Goal: Entertainment & Leisure: Browse casually

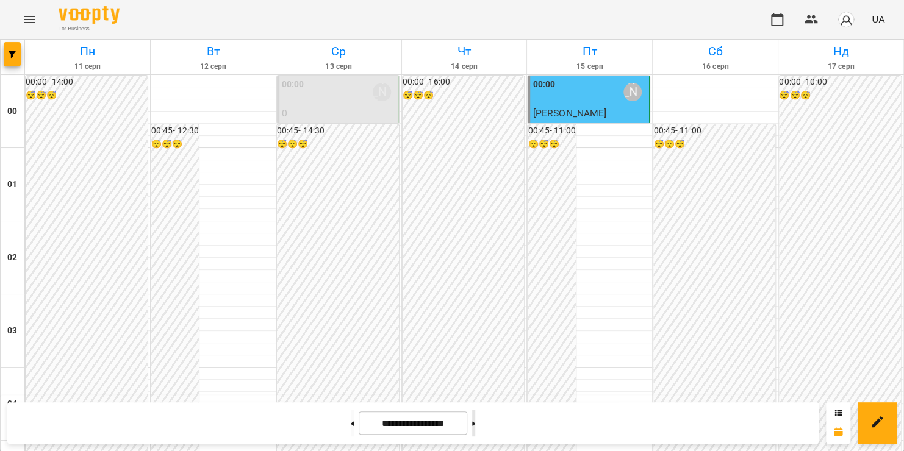
click at [475, 420] on button at bounding box center [473, 423] width 3 height 27
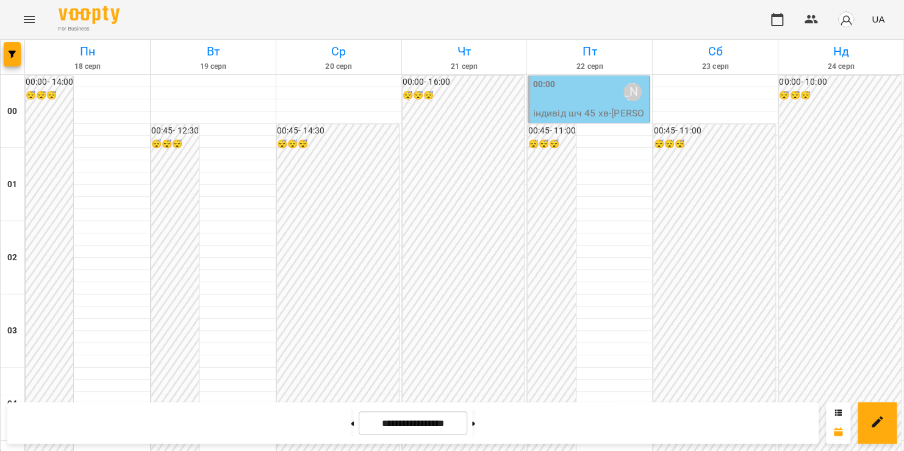
scroll to position [802, 0]
click at [475, 429] on button at bounding box center [473, 423] width 3 height 27
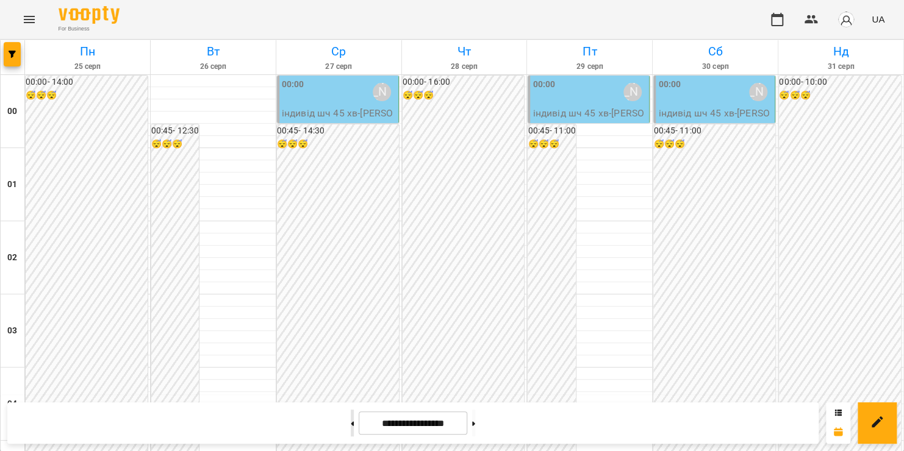
click at [351, 426] on button at bounding box center [352, 423] width 3 height 27
type input "**********"
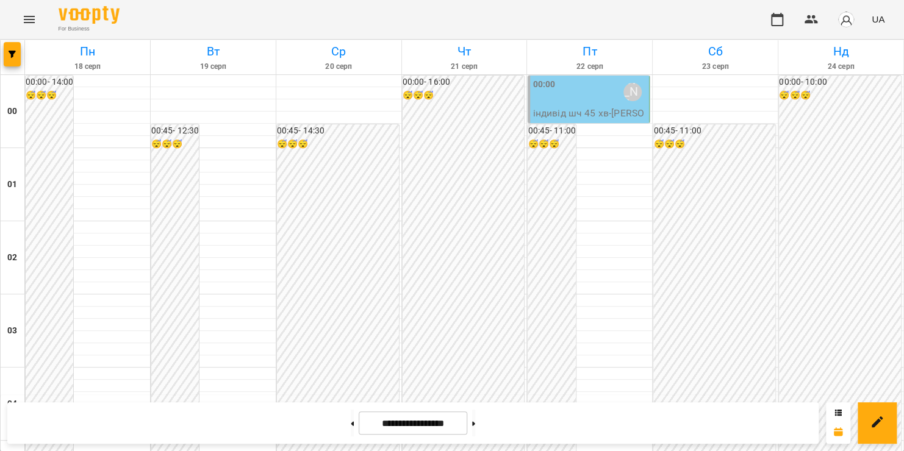
click at [31, 15] on icon "Menu" at bounding box center [29, 19] width 15 height 15
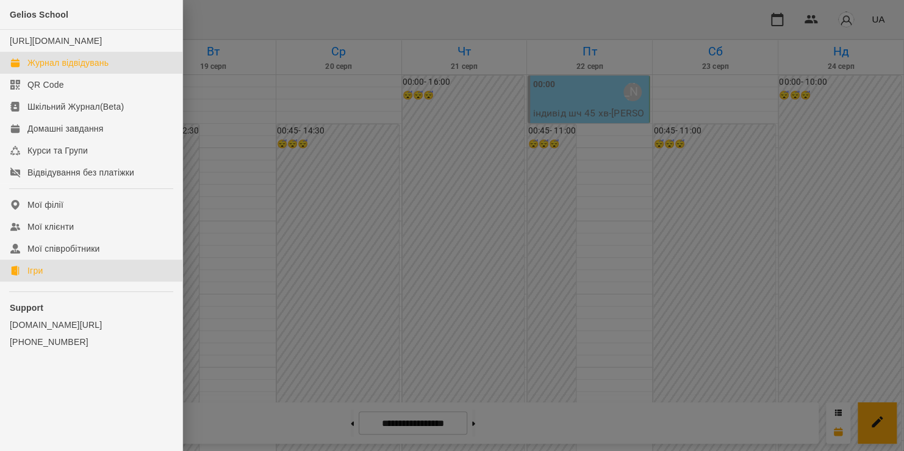
click at [51, 281] on link "Ігри" at bounding box center [91, 271] width 182 height 22
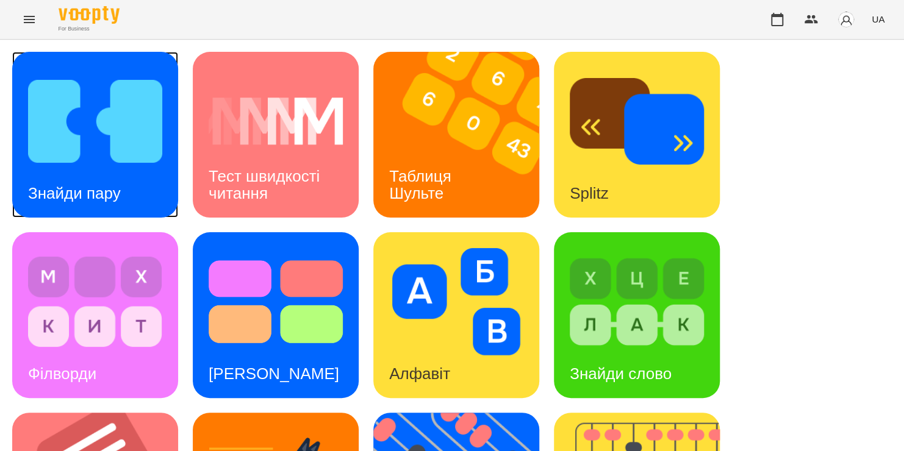
click at [143, 146] on img at bounding box center [95, 121] width 134 height 107
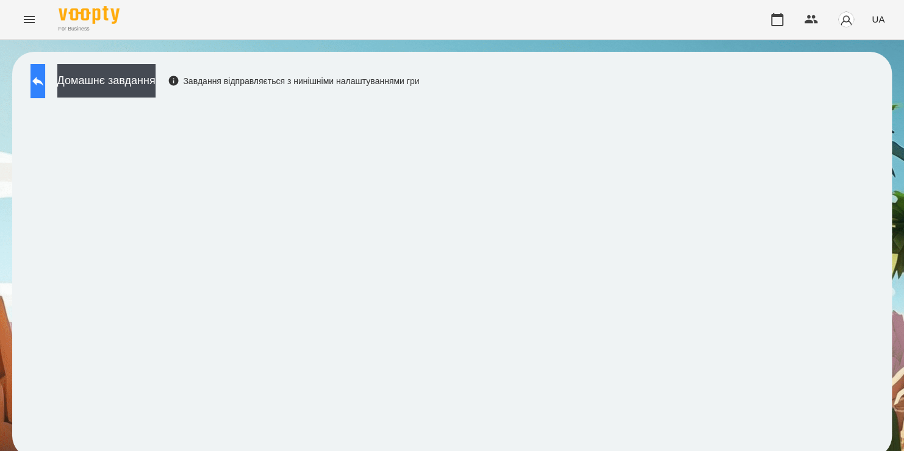
click at [45, 93] on button at bounding box center [38, 81] width 15 height 34
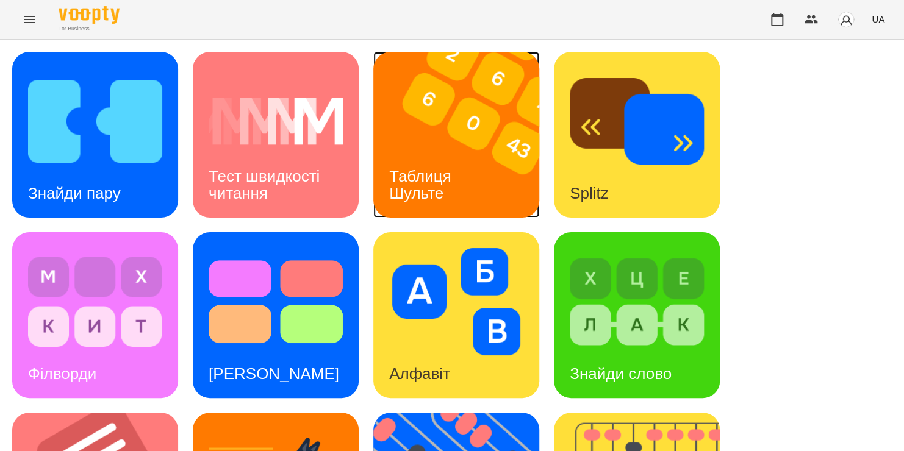
click at [466, 153] on div "Таблиця Шульте" at bounding box center [422, 185] width 98 height 65
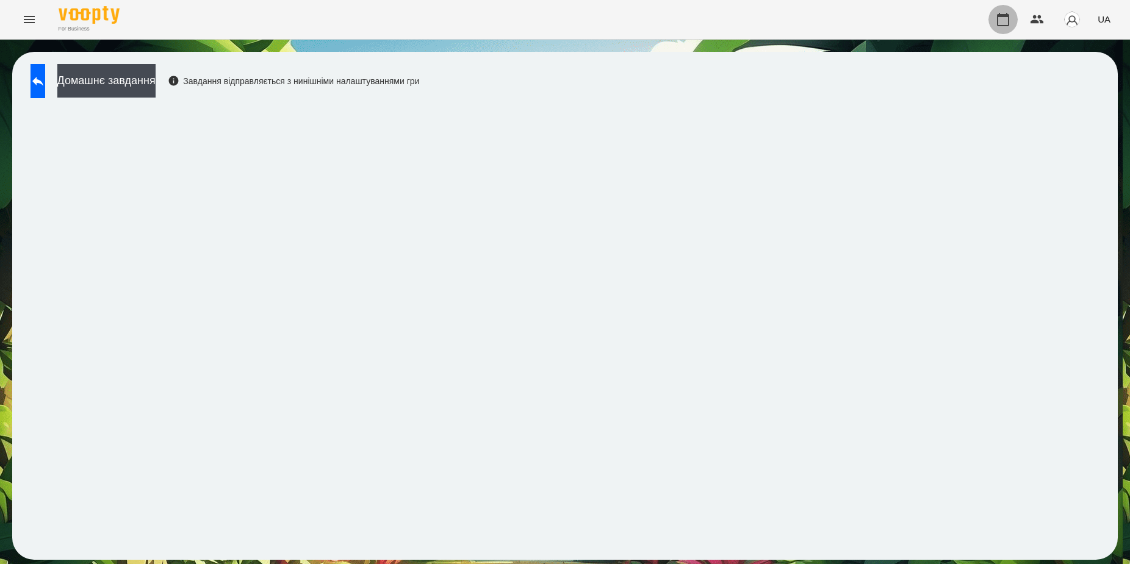
click at [904, 21] on icon "button" at bounding box center [1003, 19] width 15 height 15
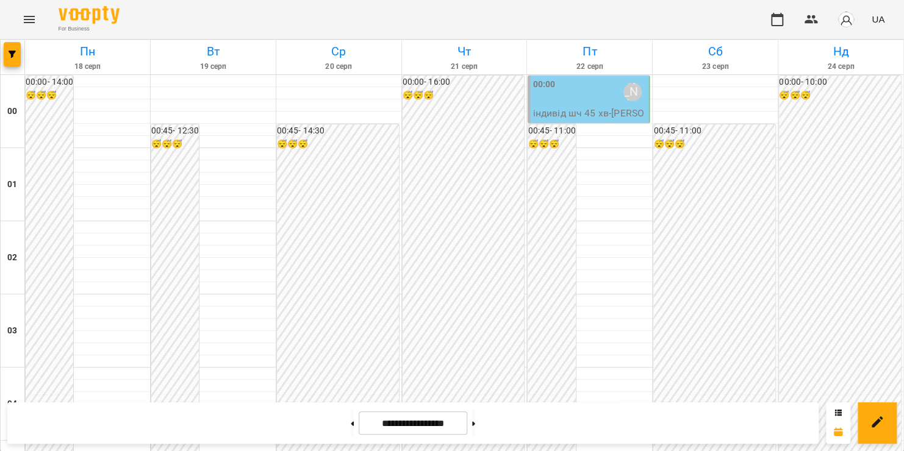
scroll to position [971, 0]
click at [32, 18] on icon "Menu" at bounding box center [29, 19] width 15 height 15
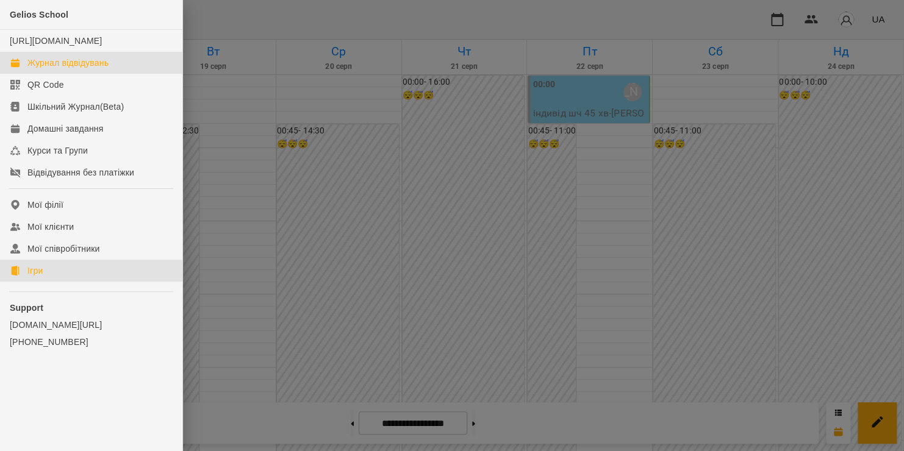
click at [30, 277] on div "Ігри" at bounding box center [34, 271] width 15 height 12
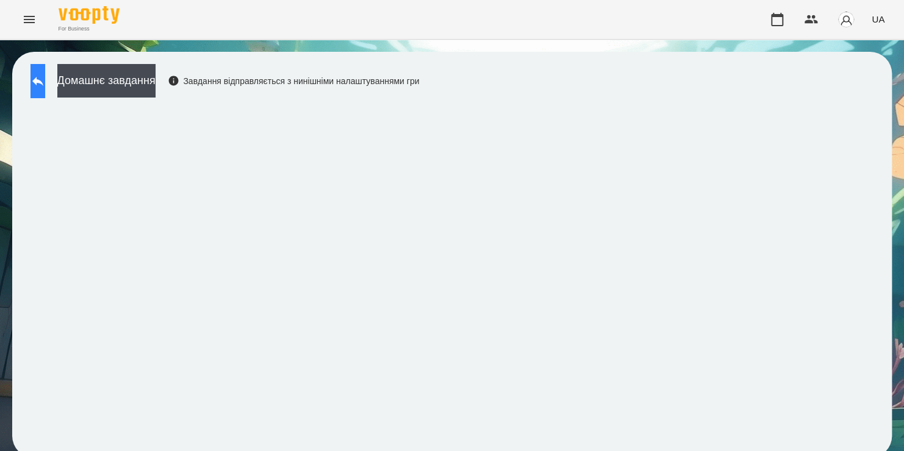
click at [45, 73] on button at bounding box center [38, 81] width 15 height 34
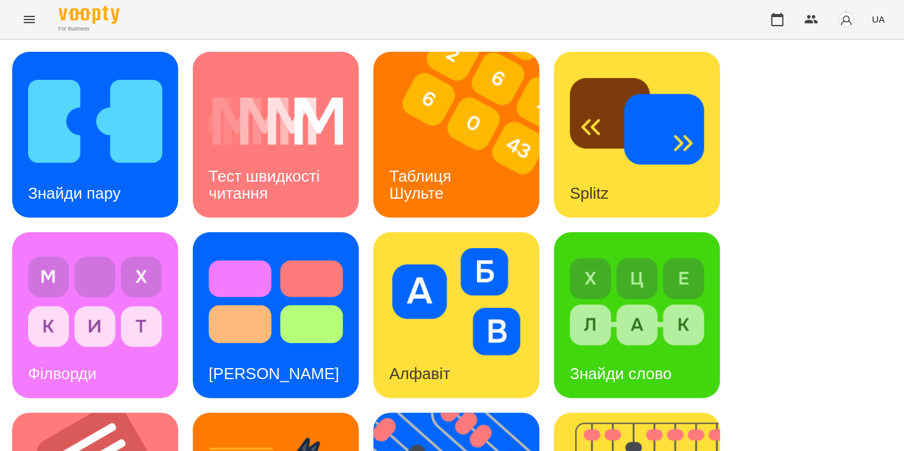
scroll to position [427, 0]
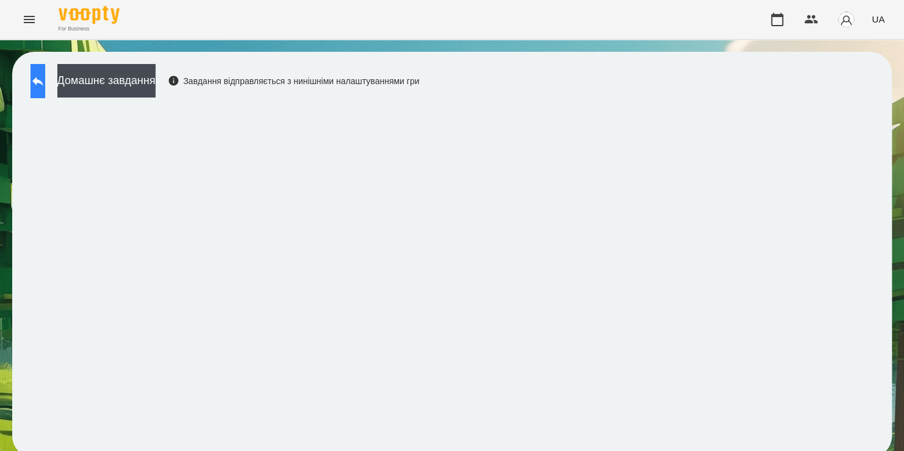
click at [45, 88] on button at bounding box center [38, 81] width 15 height 34
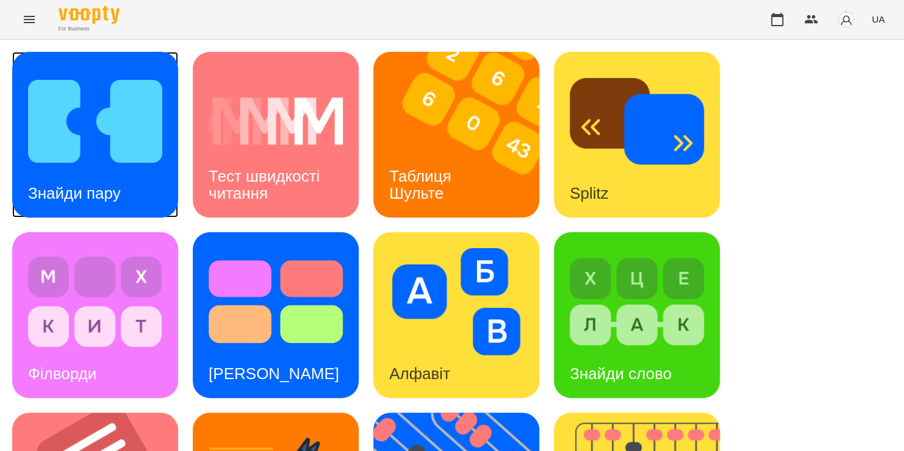
click at [41, 128] on img at bounding box center [95, 121] width 134 height 107
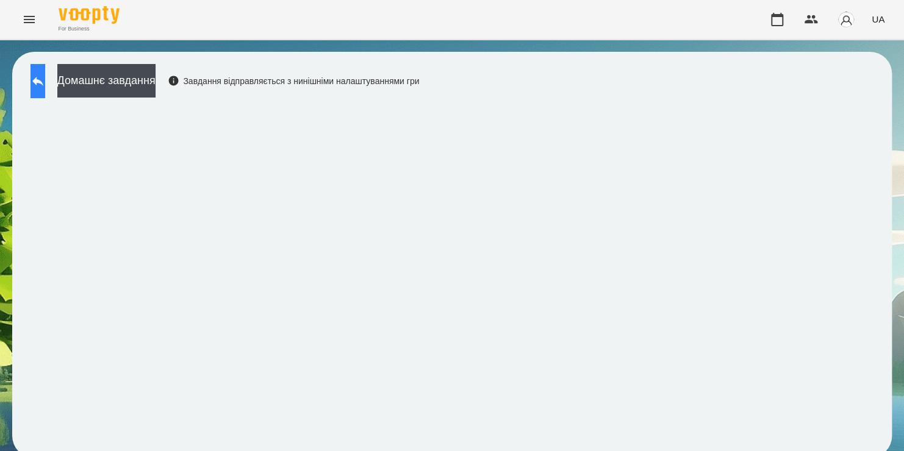
click at [45, 77] on icon at bounding box center [38, 81] width 15 height 15
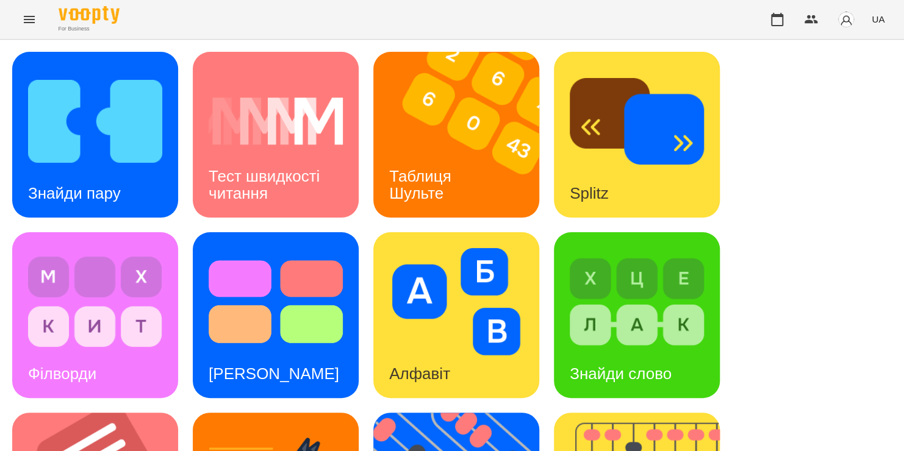
scroll to position [414, 0]
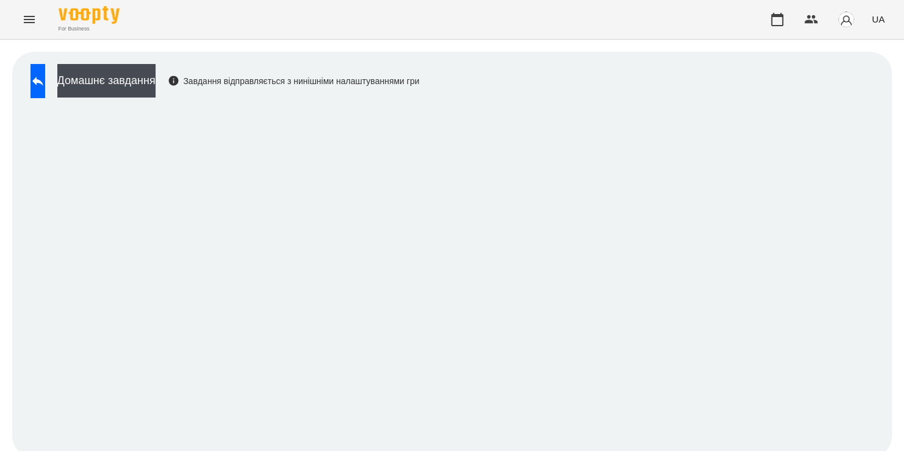
scroll to position [7, 0]
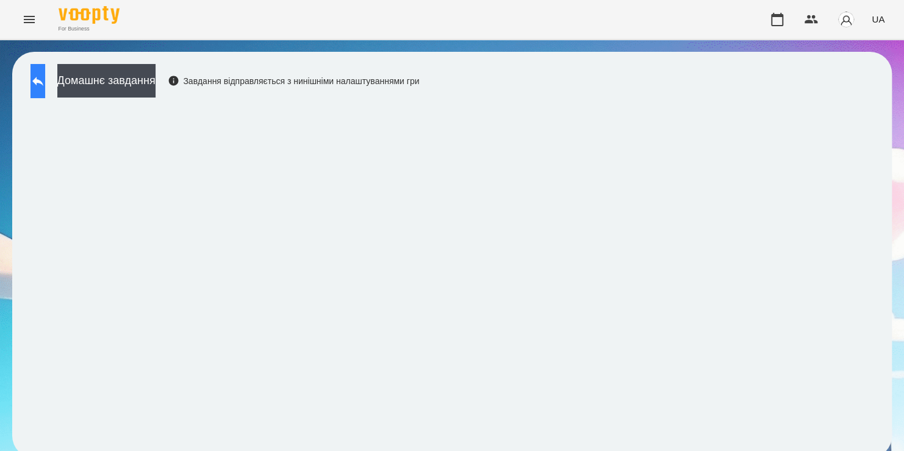
click at [45, 77] on button at bounding box center [38, 81] width 15 height 34
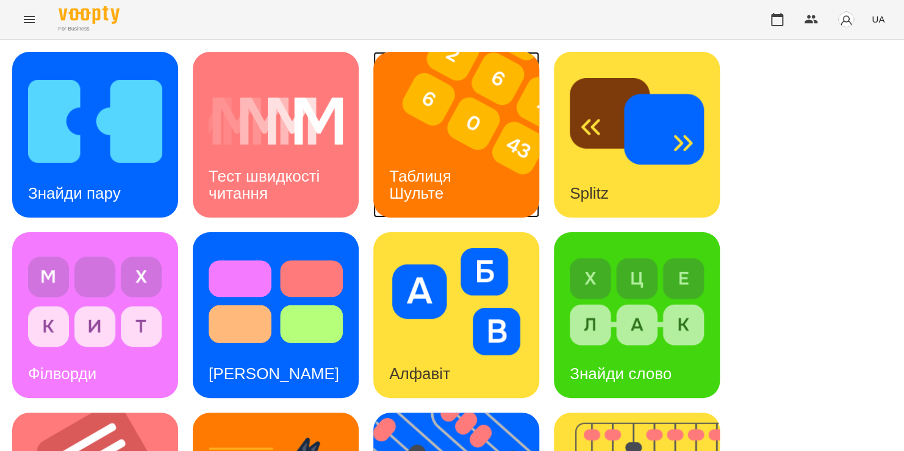
click at [437, 167] on h3 "Таблиця Шульте" at bounding box center [422, 184] width 66 height 35
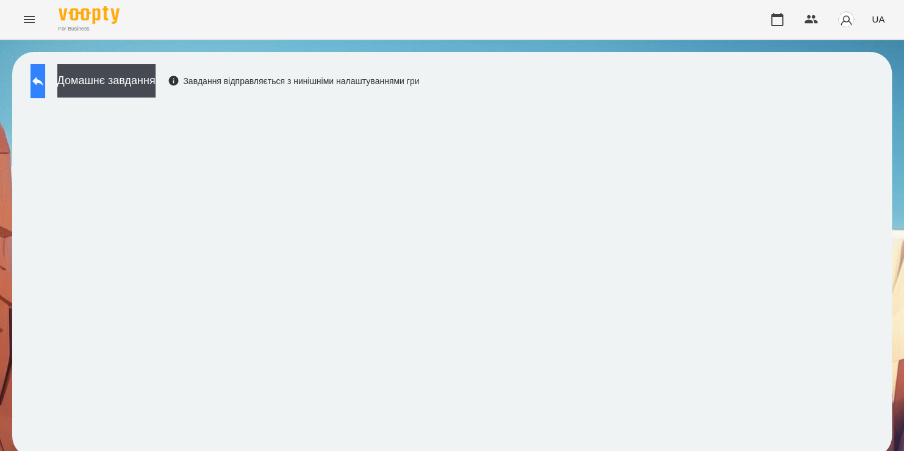
click at [43, 85] on icon at bounding box center [38, 81] width 15 height 15
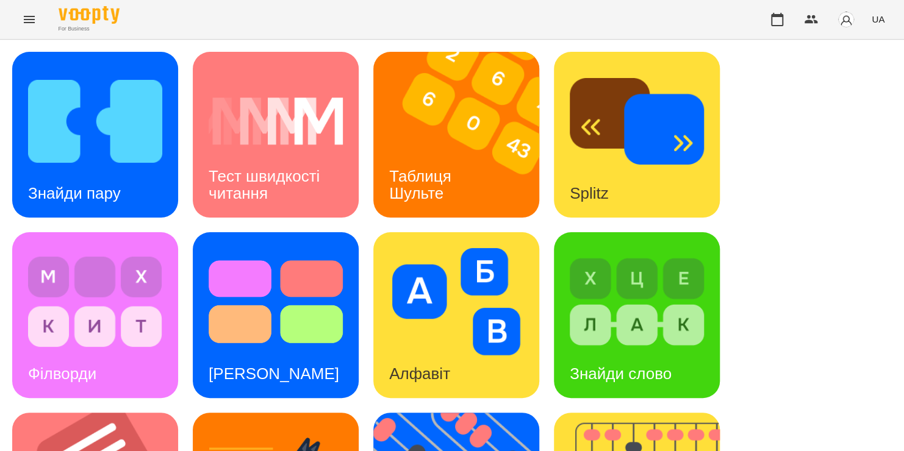
scroll to position [356, 0]
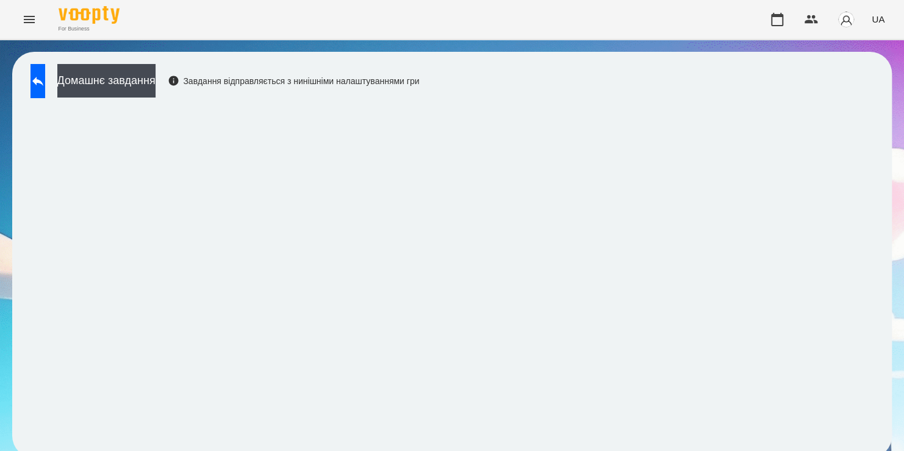
scroll to position [7, 0]
click at [42, 81] on button at bounding box center [38, 81] width 15 height 34
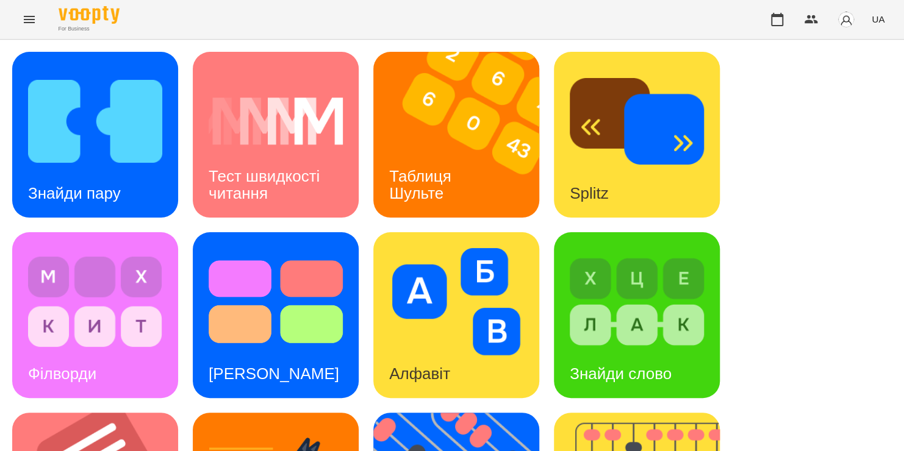
scroll to position [500, 0]
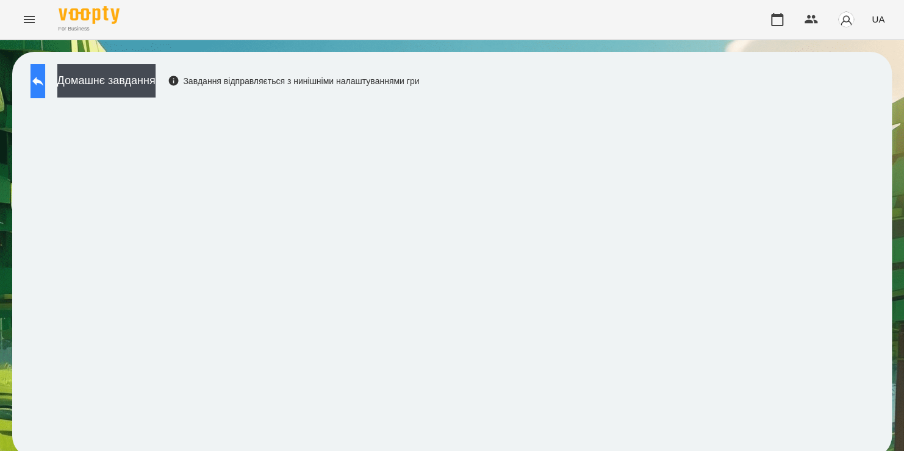
click at [45, 93] on button at bounding box center [38, 81] width 15 height 34
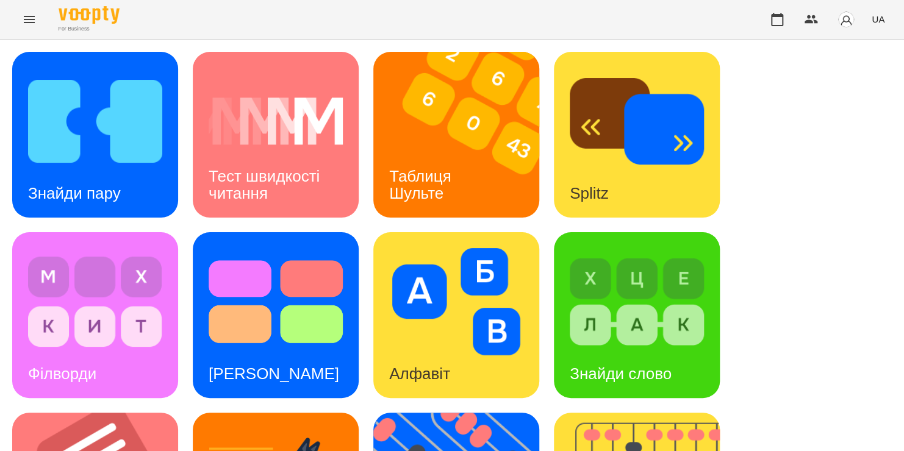
scroll to position [500, 0]
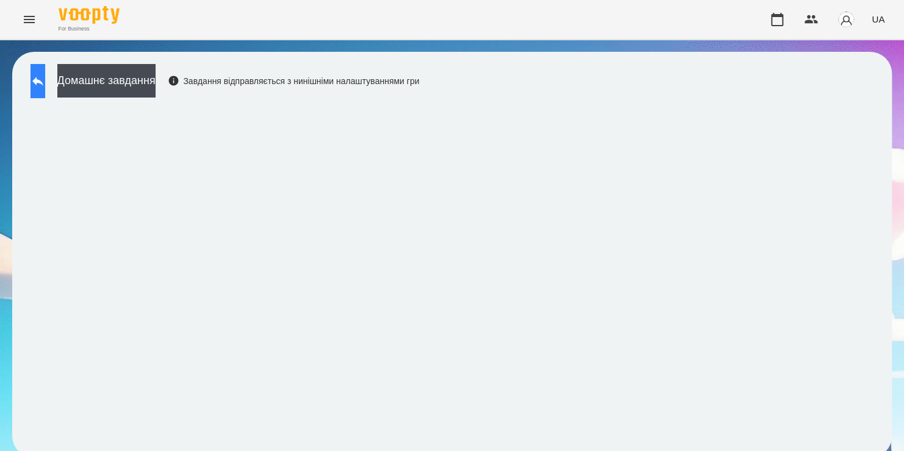
click at [43, 80] on icon at bounding box center [37, 81] width 11 height 9
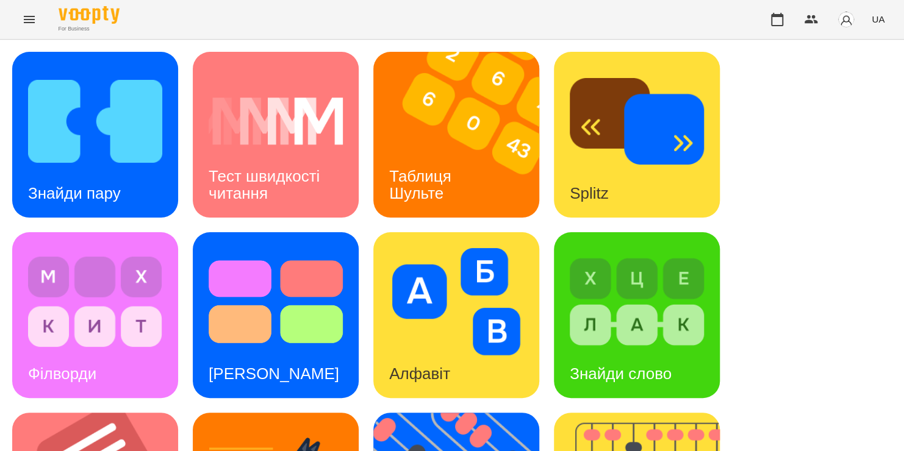
scroll to position [500, 0]
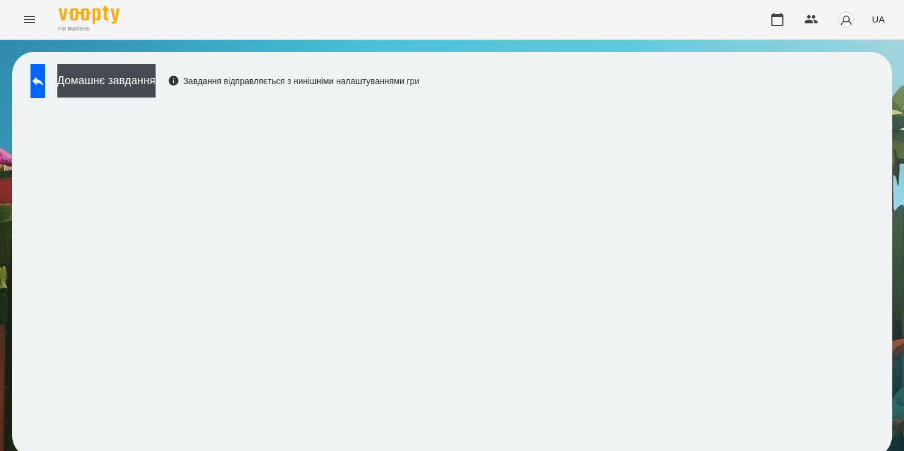
click at [594, 2] on div "For Business UA" at bounding box center [452, 19] width 904 height 39
